Goal: Transaction & Acquisition: Purchase product/service

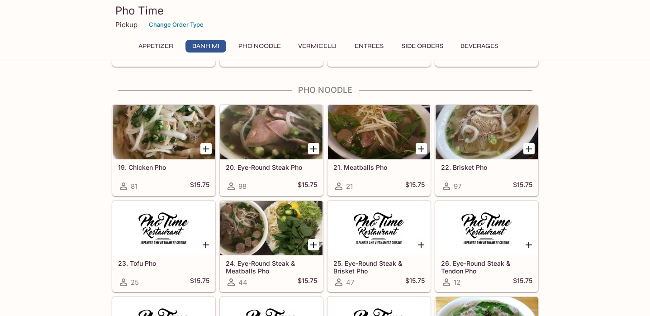
scroll to position [651, 0]
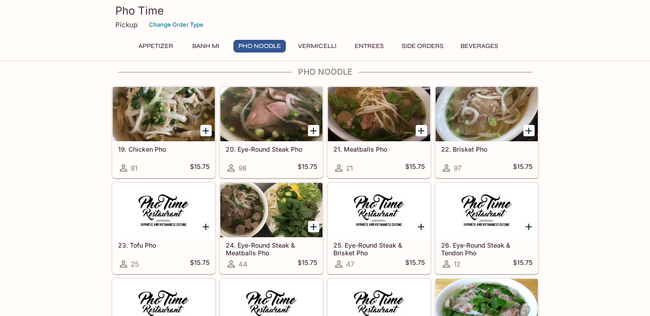
click at [154, 152] on h5 "19. Chicken Pho" at bounding box center [163, 149] width 91 height 8
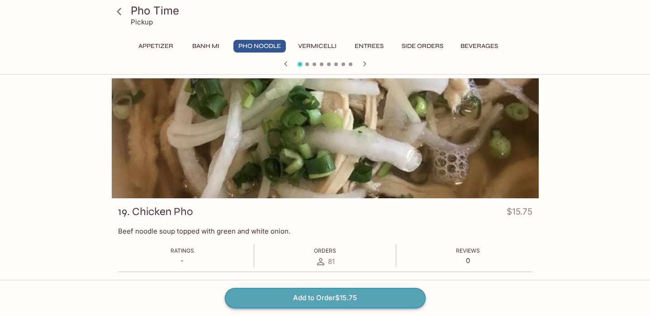
click at [305, 297] on button "Add to Order $15.75" at bounding box center [325, 298] width 201 height 20
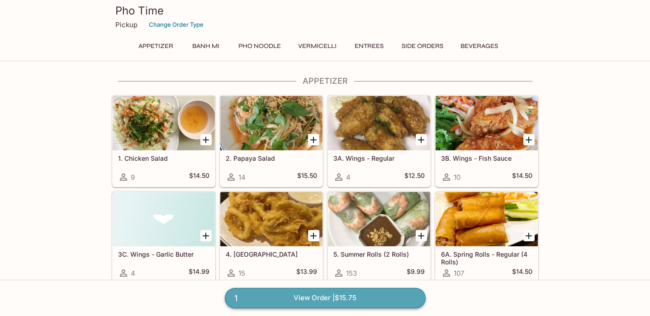
click at [299, 296] on link "1 View Order | $15.75" at bounding box center [325, 298] width 201 height 20
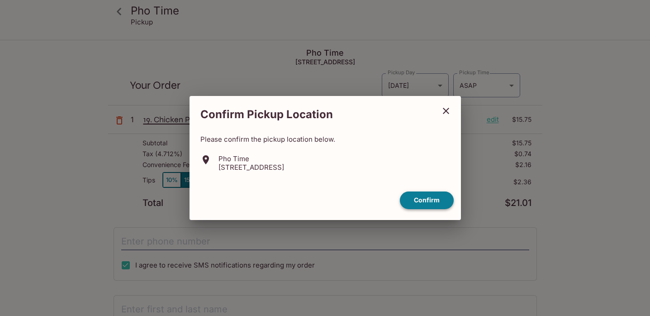
click at [433, 204] on button "Confirm" at bounding box center [427, 200] width 54 height 18
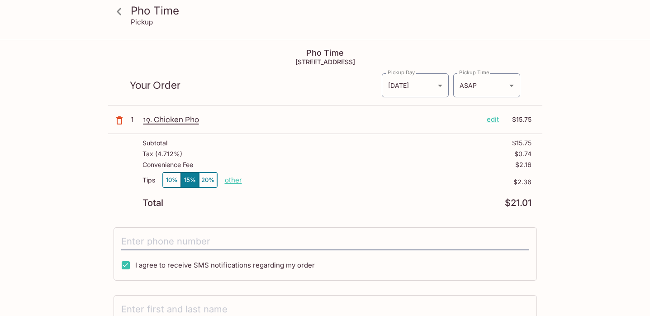
click at [492, 118] on p "edit" at bounding box center [493, 119] width 12 height 10
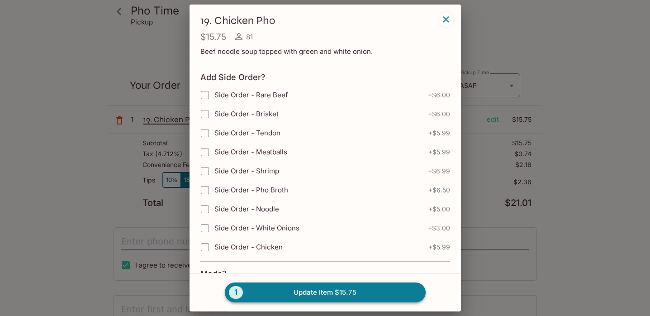
click at [243, 292] on button "1 Update Item $15.75" at bounding box center [325, 292] width 201 height 20
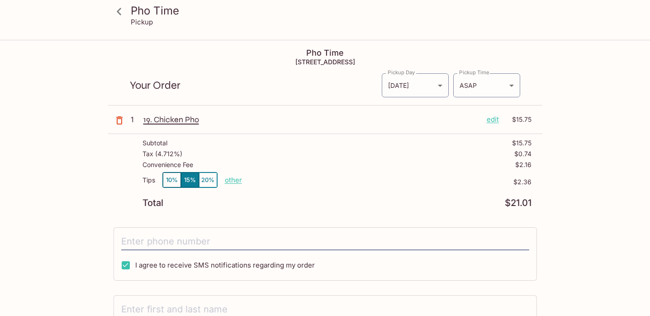
click at [162, 10] on h3 "Pho Time" at bounding box center [333, 11] width 404 height 14
click at [125, 10] on icon at bounding box center [119, 12] width 16 height 16
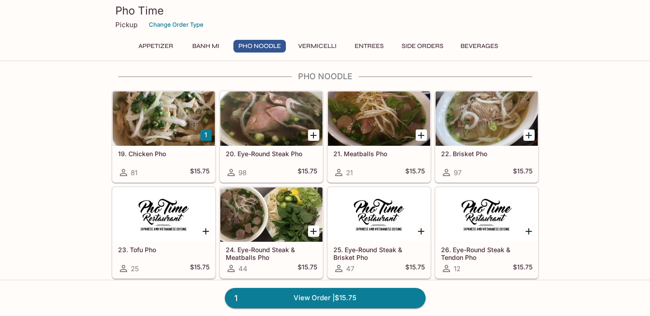
scroll to position [633, 0]
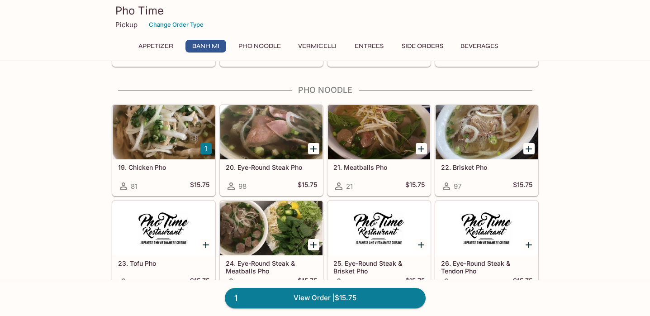
click at [161, 173] on div "19. Chicken Pho 81 $15.75" at bounding box center [164, 177] width 102 height 36
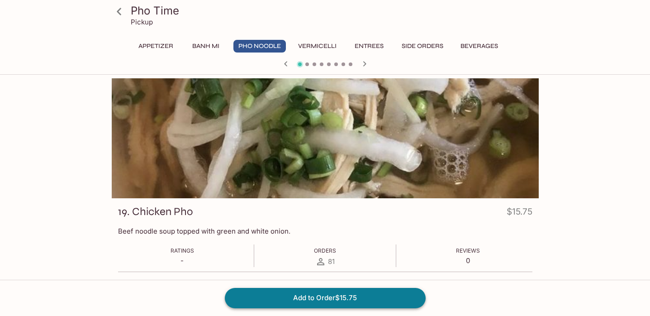
click at [328, 297] on button "Add to Order $15.75" at bounding box center [325, 298] width 201 height 20
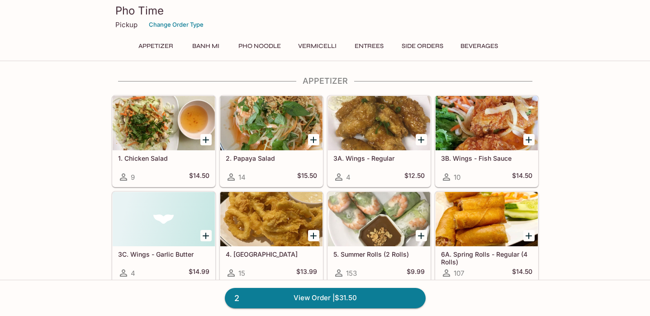
click at [486, 44] on button "Beverages" at bounding box center [478, 46] width 47 height 13
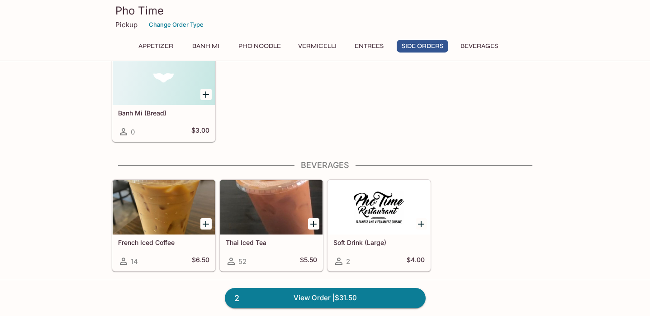
scroll to position [2418, 0]
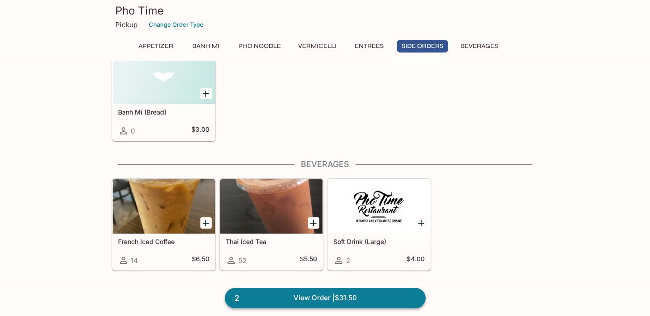
click at [333, 295] on link "2 View Order | $31.50" at bounding box center [325, 298] width 201 height 20
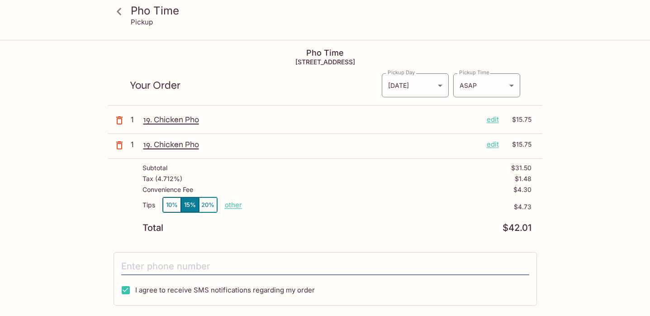
click at [168, 202] on button "10%" at bounding box center [172, 204] width 18 height 15
click at [233, 205] on p "other" at bounding box center [233, 204] width 17 height 9
click at [494, 88] on body "Pho Time Pickup Pho Time [STREET_ADDRESS] Your Order Pickup Day [DATE] [DATE] P…" at bounding box center [325, 199] width 650 height 316
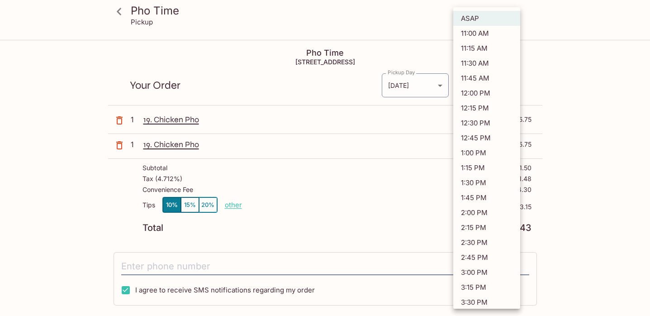
click at [587, 57] on div at bounding box center [325, 158] width 650 height 316
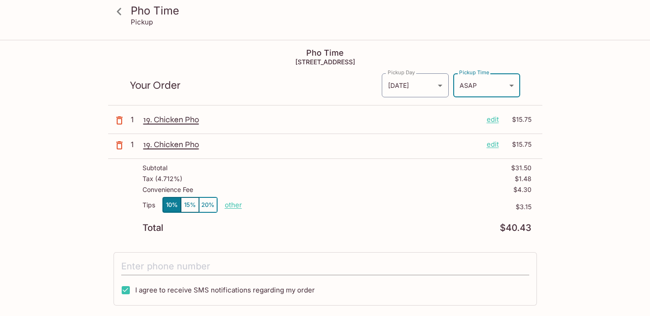
click at [195, 265] on input "tel" at bounding box center [325, 266] width 408 height 17
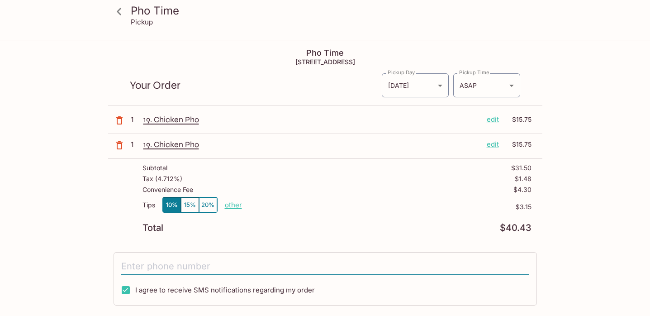
type input "[PHONE_NUMBER]"
click at [562, 255] on div "Pho Time Pickup Pho Time [STREET_ADDRESS] Your Order Pickup Day [DATE] [DATE] P…" at bounding box center [325, 244] width 579 height 406
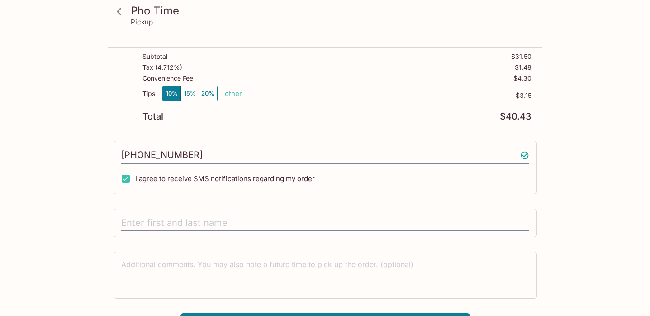
scroll to position [127, 0]
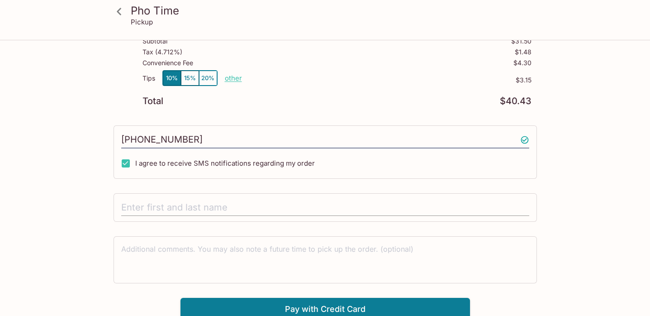
click at [336, 208] on input "text" at bounding box center [325, 207] width 408 height 17
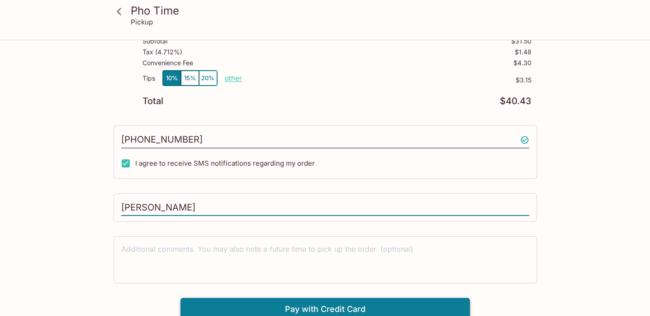
type input "[PERSON_NAME]"
click at [310, 307] on button "Pay with Credit Card" at bounding box center [324, 309] width 289 height 23
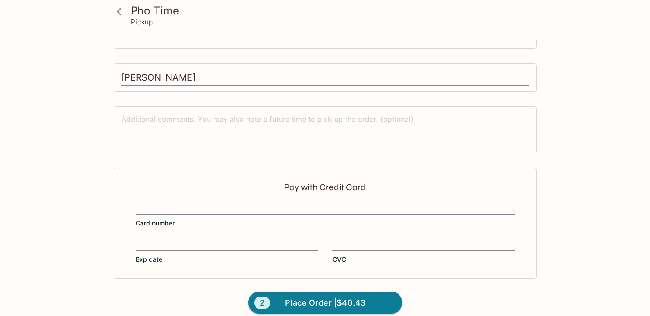
scroll to position [267, 0]
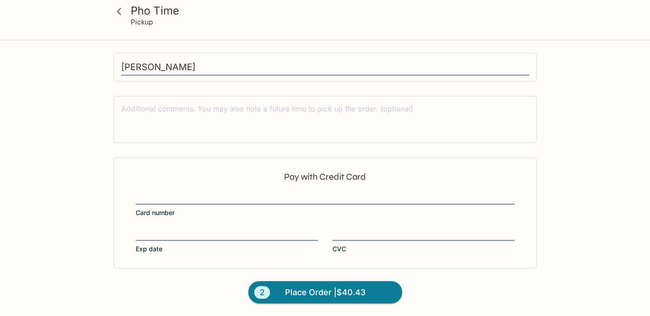
click at [272, 207] on label "Card number" at bounding box center [325, 204] width 379 height 25
click at [272, 193] on input "Card number" at bounding box center [325, 192] width 379 height 0
click at [270, 192] on div at bounding box center [325, 198] width 379 height 13
click at [270, 192] on input "Card number" at bounding box center [325, 192] width 379 height 0
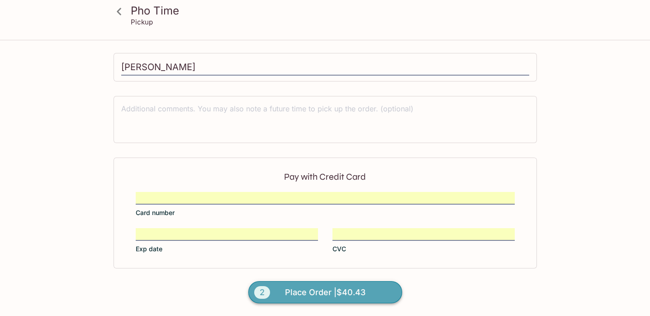
click at [309, 291] on span "Place Order | $40.43" at bounding box center [325, 292] width 80 height 14
